Goal: Task Accomplishment & Management: Manage account settings

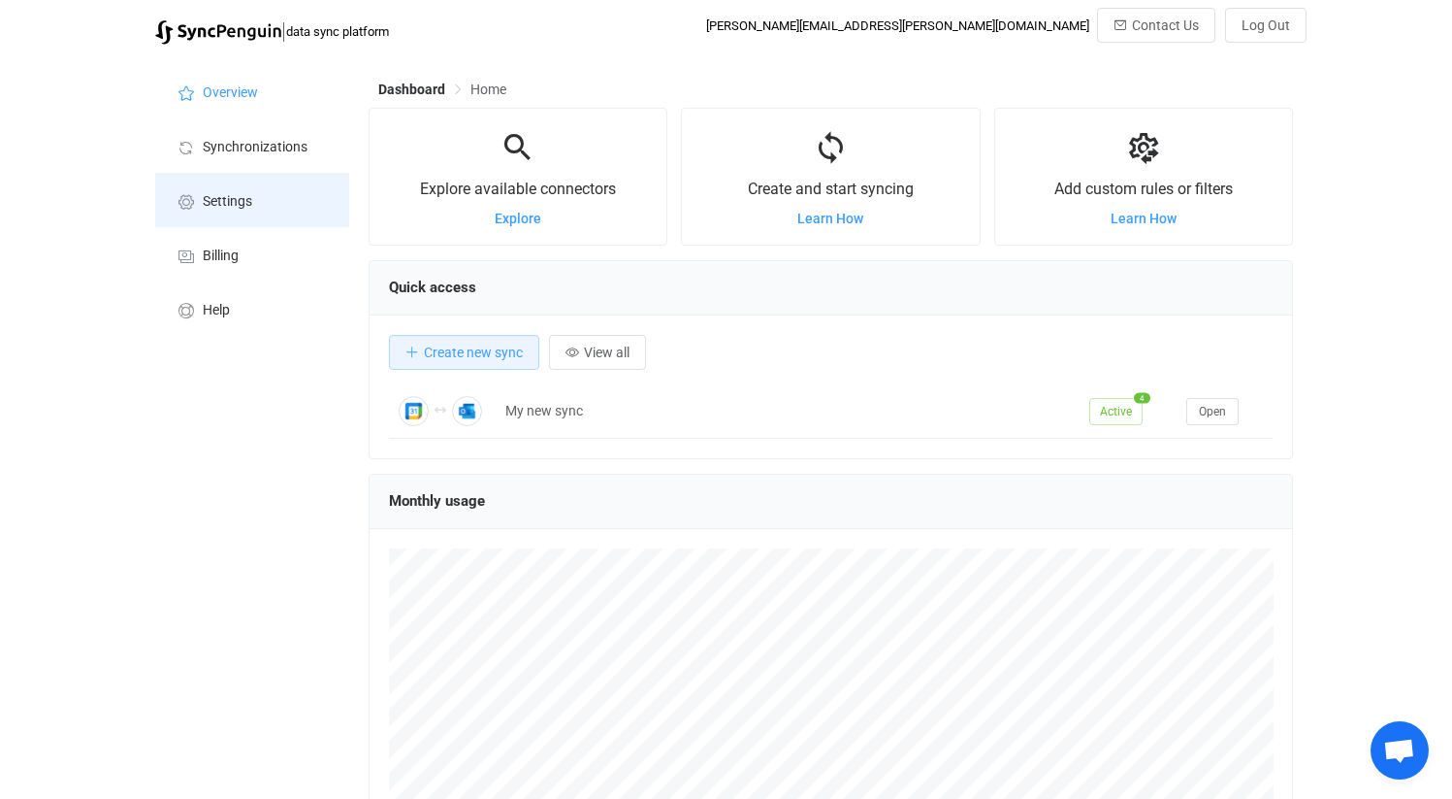
click at [280, 175] on li "Settings" at bounding box center [252, 200] width 194 height 54
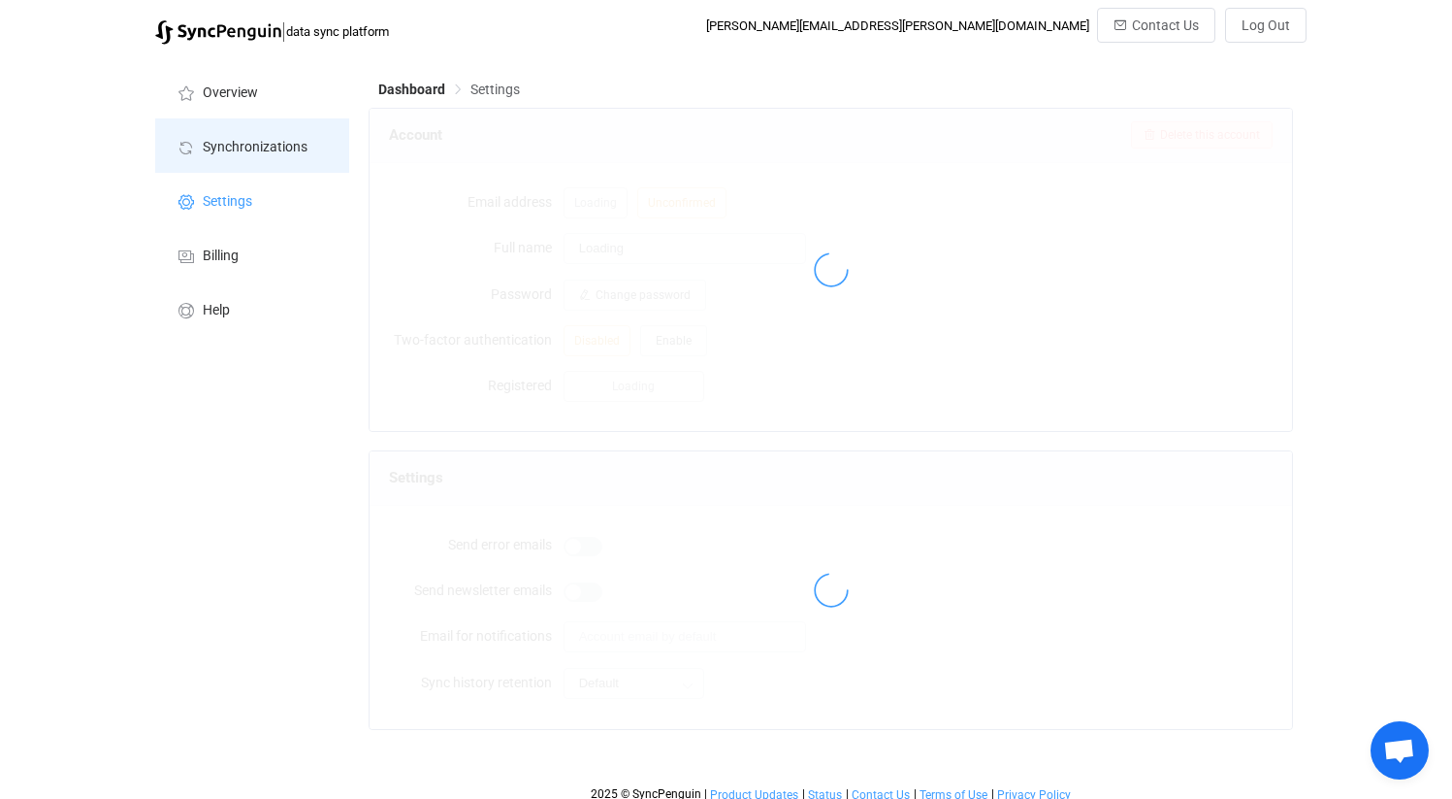
click at [293, 147] on span "Synchronizations" at bounding box center [255, 148] width 105 height 16
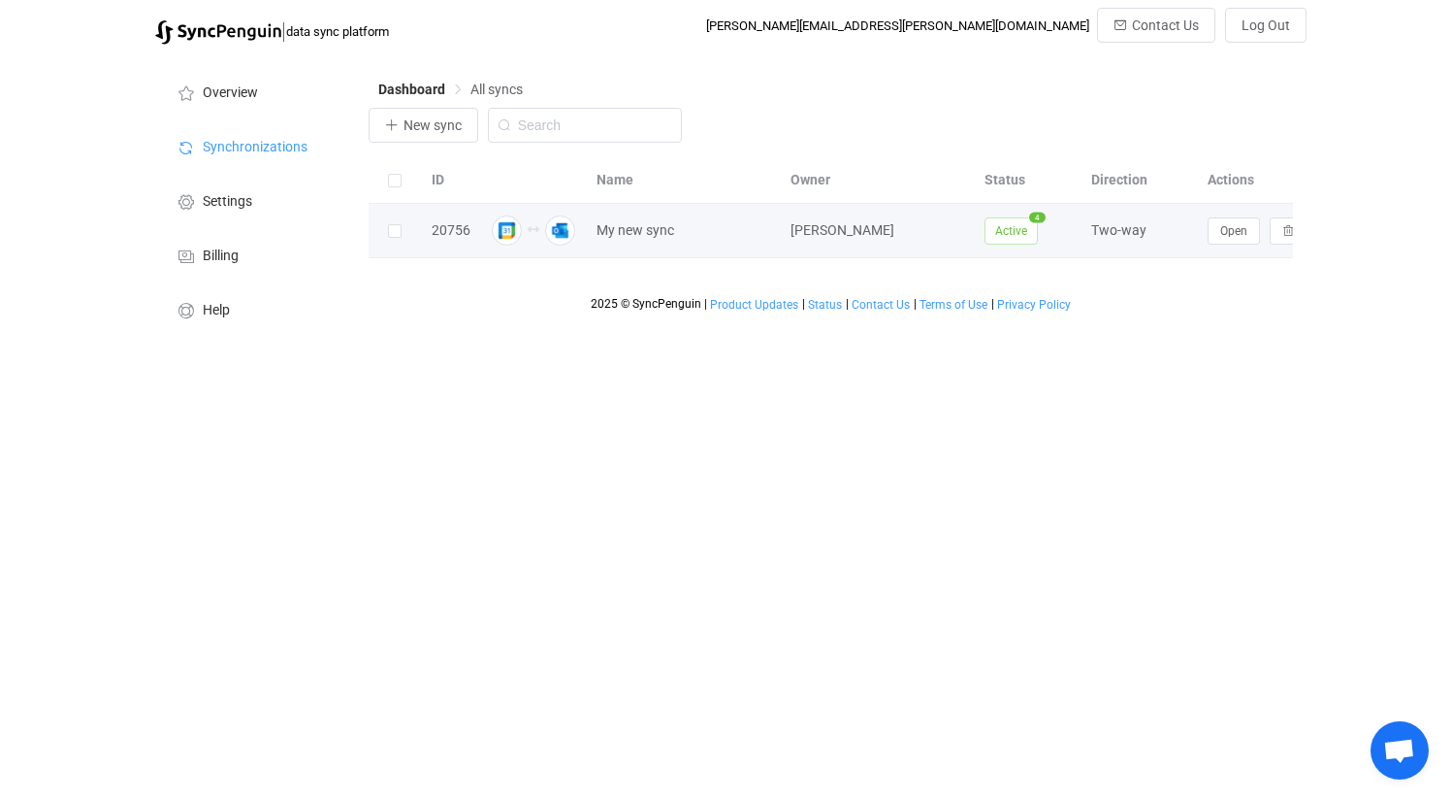
click at [901, 227] on div "[PERSON_NAME]" at bounding box center [878, 230] width 194 height 22
click at [1201, 237] on div "Open" at bounding box center [1271, 230] width 146 height 27
click at [1222, 238] on span "Open" at bounding box center [1234, 231] width 27 height 14
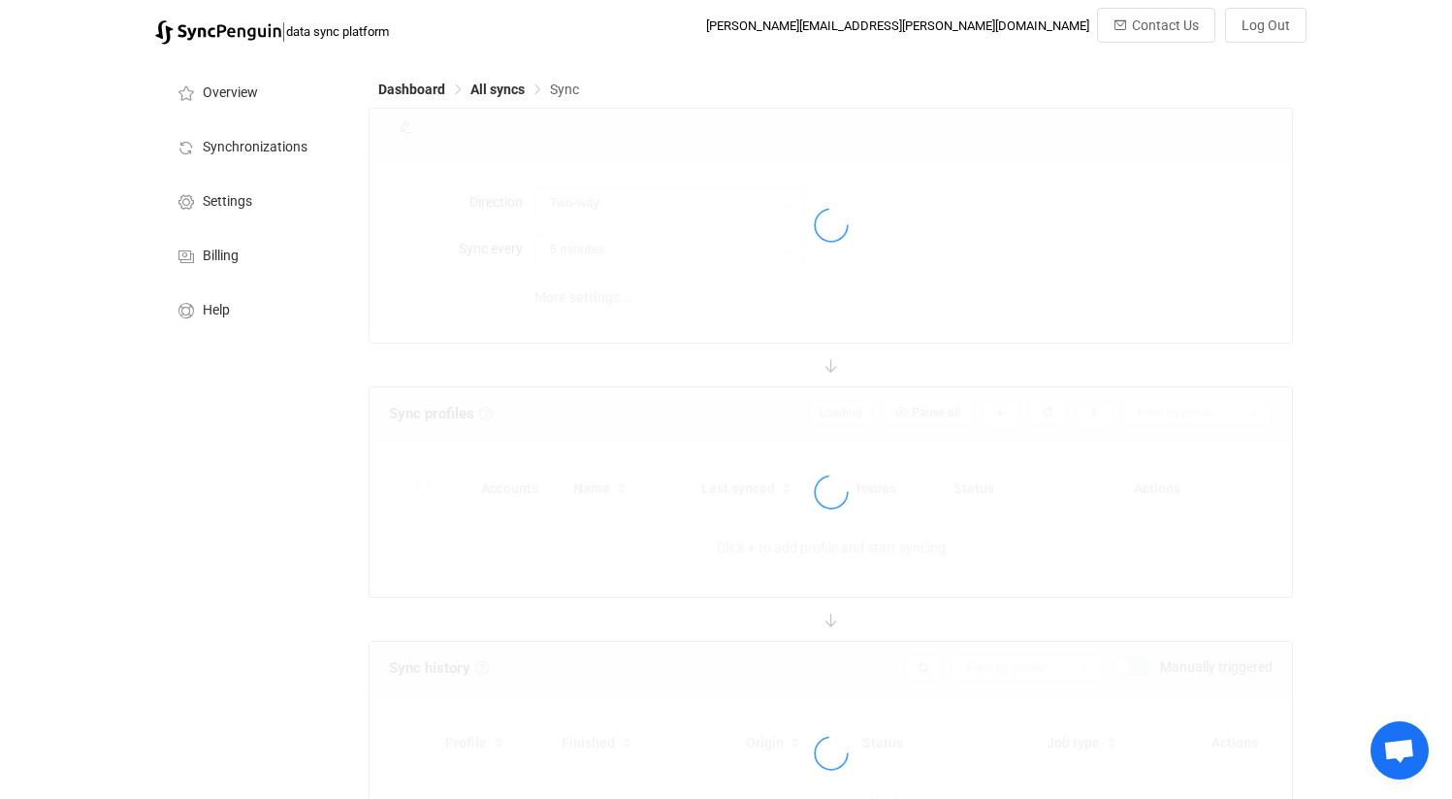
type input "10 minutes"
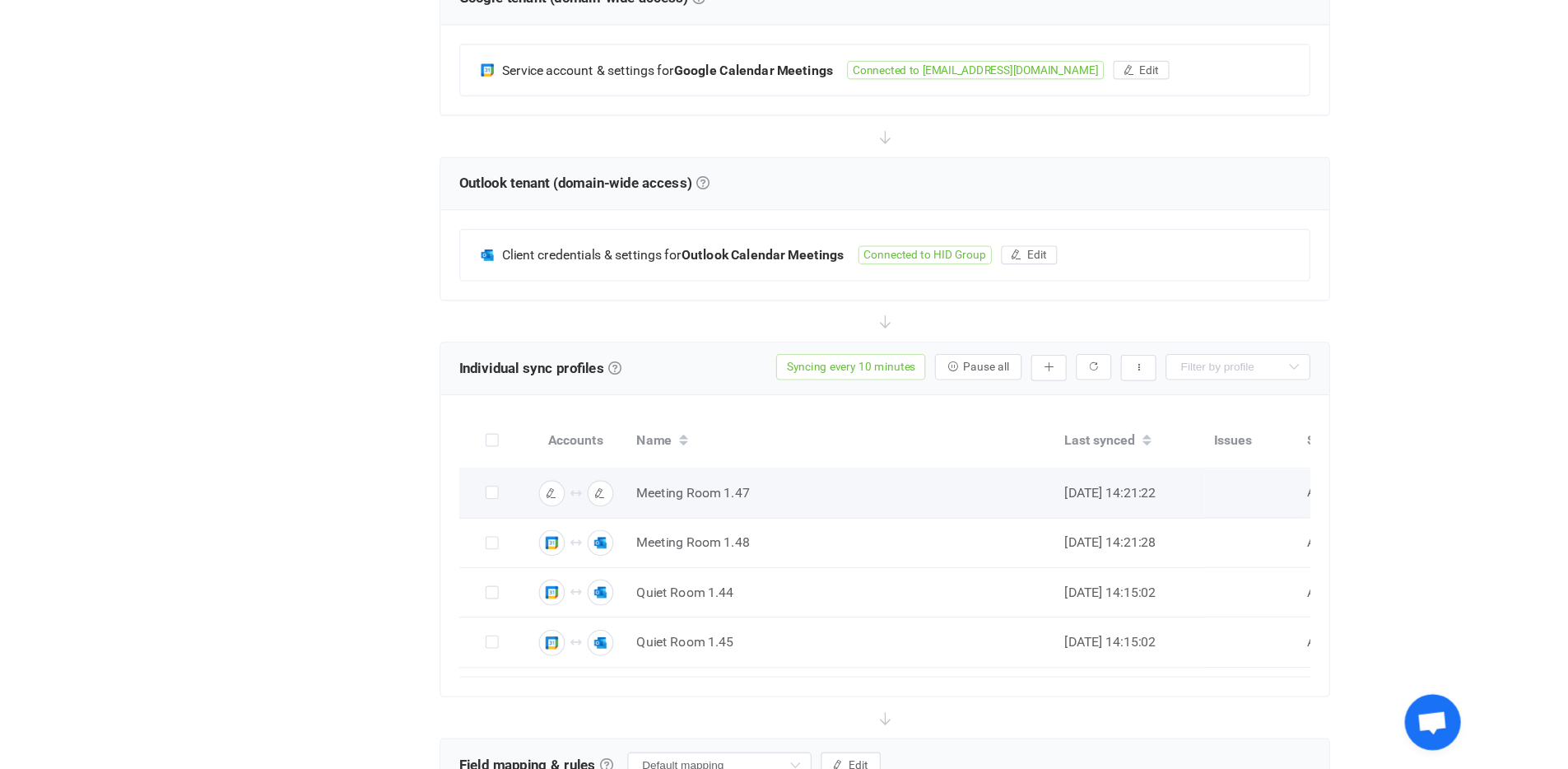
scroll to position [353, 0]
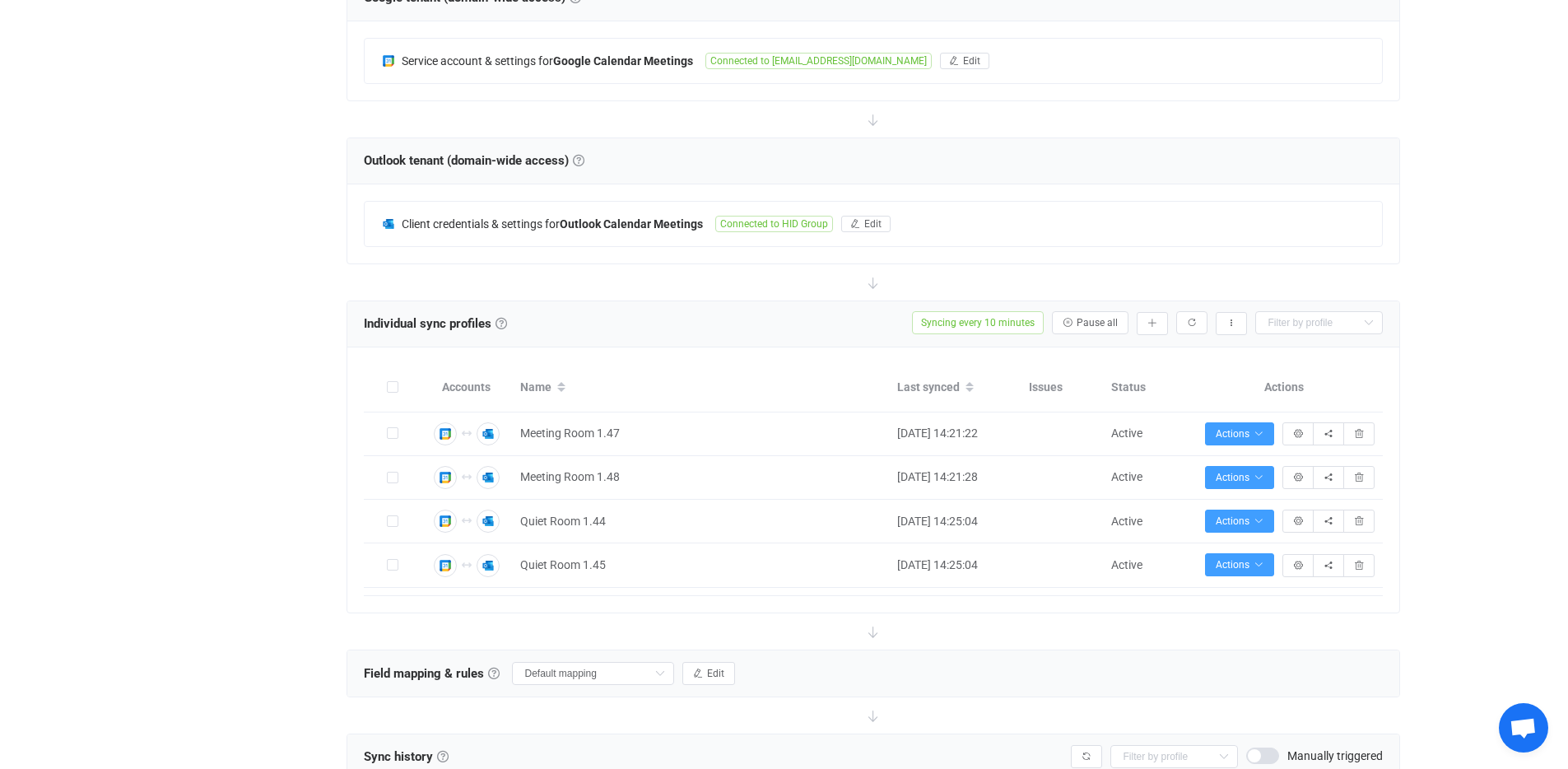
click at [170, 38] on div "Overview Synchronizations Settings Billing Help" at bounding box center [247, 539] width 181 height 1693
